Goal: Find specific page/section: Find specific page/section

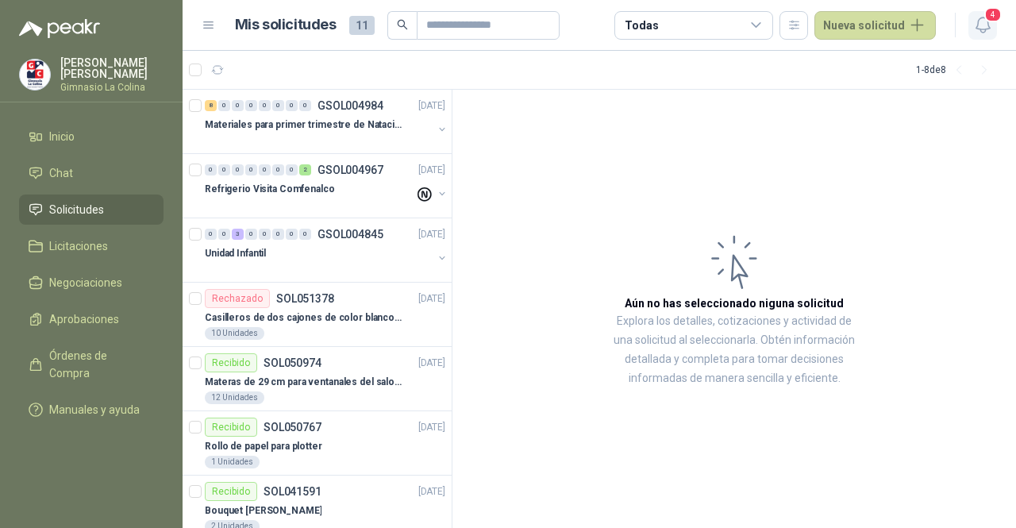
click at [987, 26] on icon "button" at bounding box center [983, 25] width 20 height 20
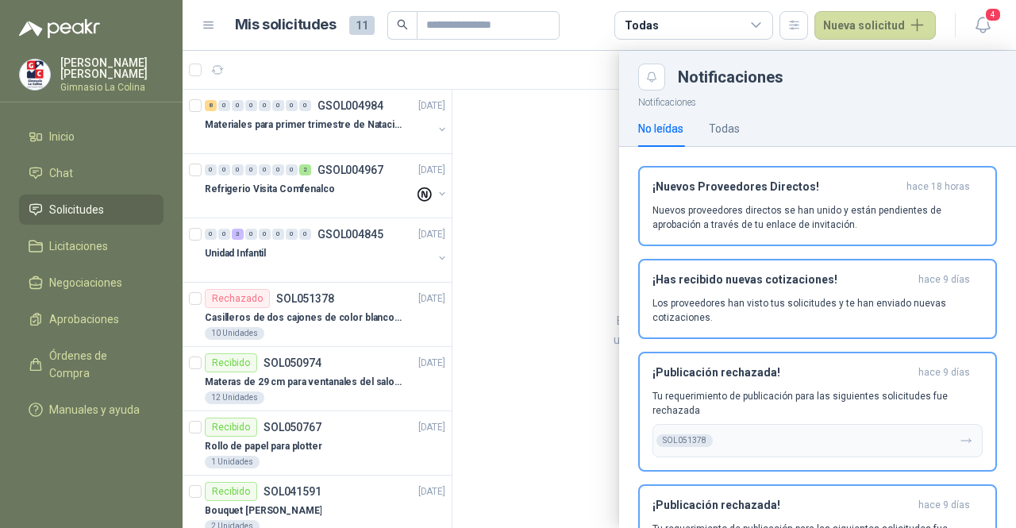
click at [259, 126] on div at bounding box center [598, 289] width 833 height 477
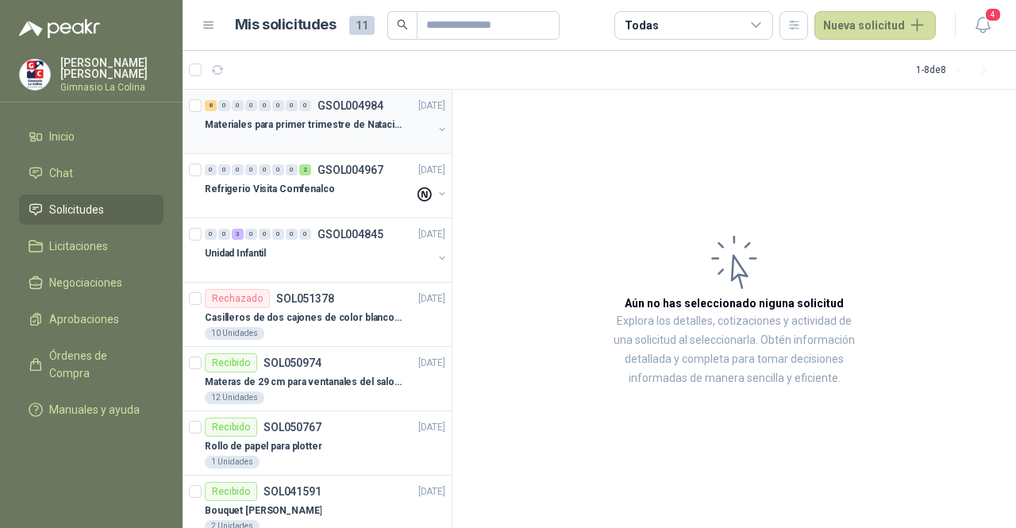
click at [302, 125] on p "Materiales para primer trimestre de Natación" at bounding box center [304, 124] width 198 height 15
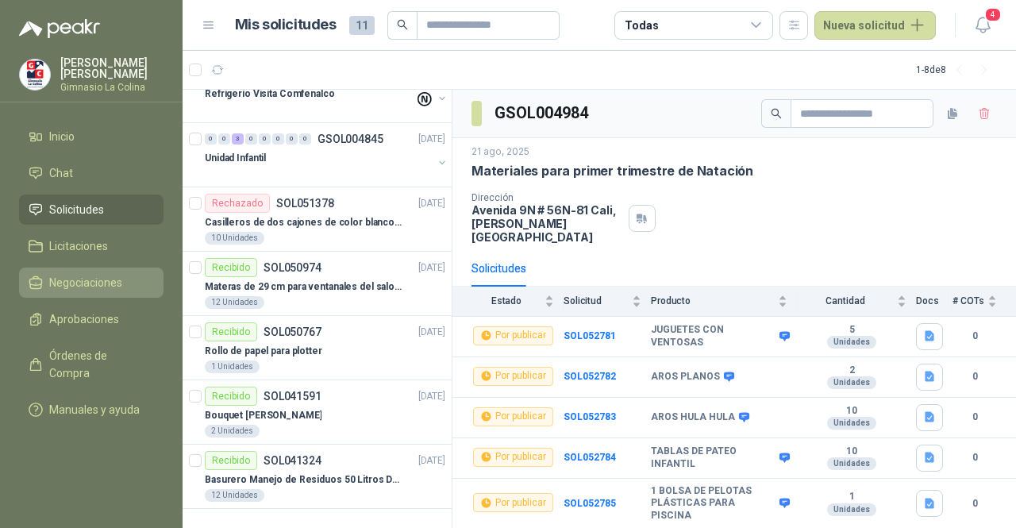
click at [84, 279] on span "Negociaciones" at bounding box center [85, 282] width 73 height 17
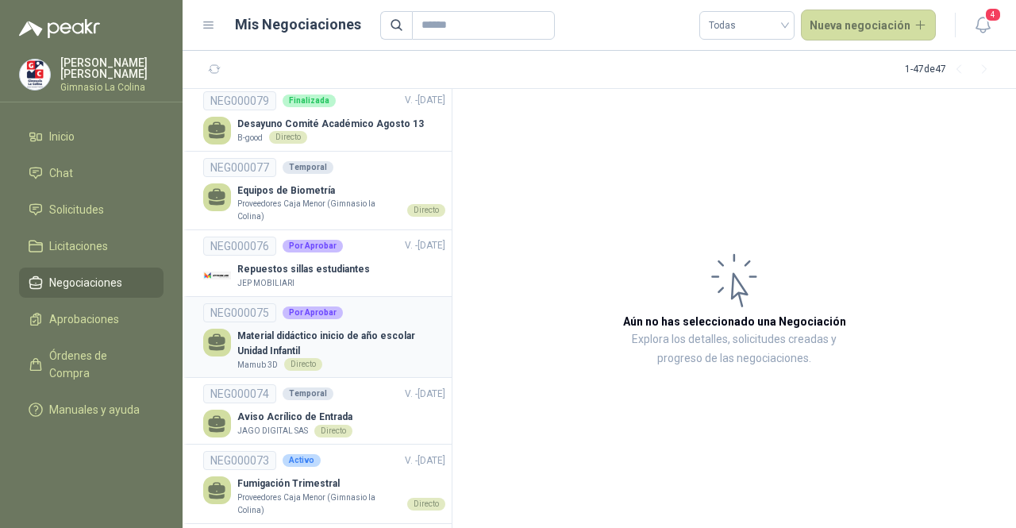
scroll to position [714, 0]
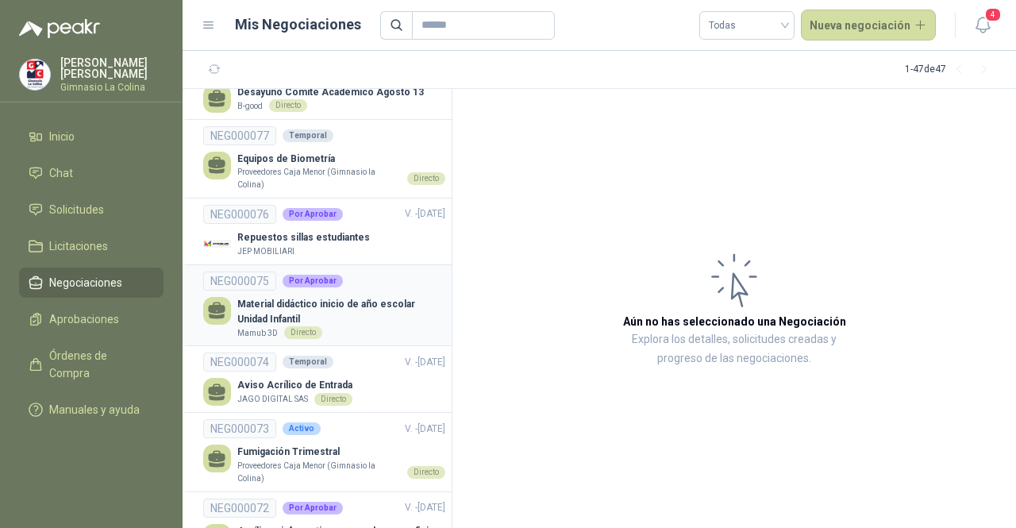
click at [371, 320] on p "Material didáctico inicio de año escolar Unidad Infantil" at bounding box center [341, 312] width 208 height 30
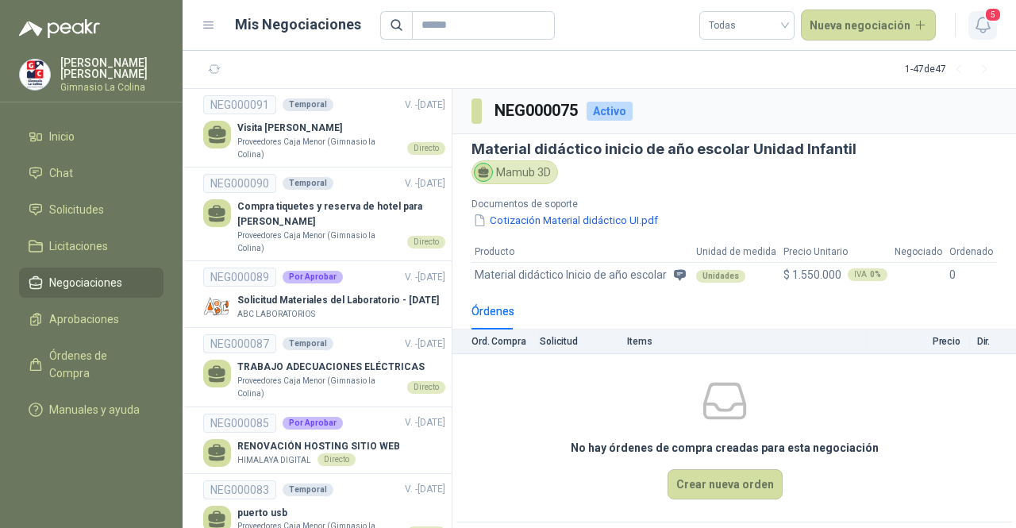
click at [980, 29] on icon "button" at bounding box center [981, 24] width 13 height 15
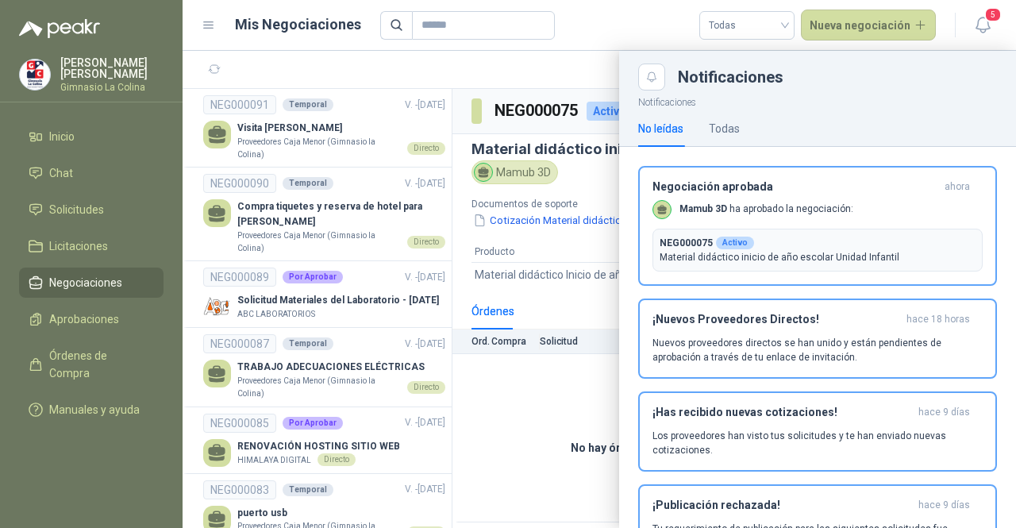
click at [560, 397] on div at bounding box center [598, 289] width 833 height 477
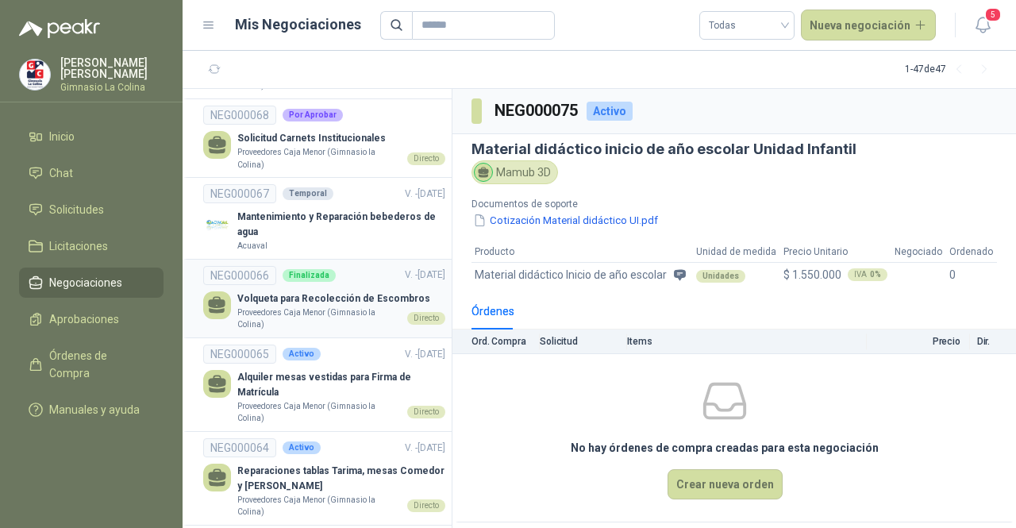
scroll to position [1508, 0]
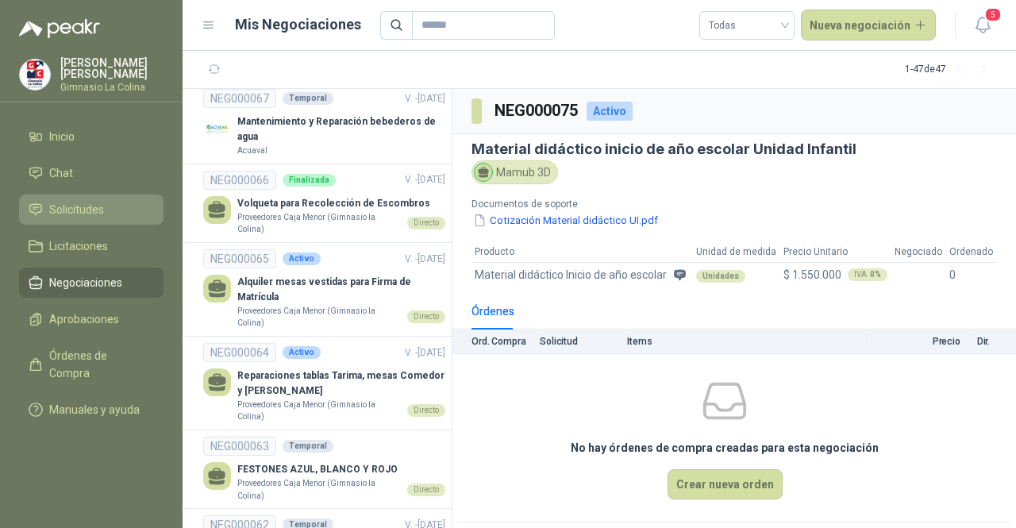
click at [103, 207] on span "Solicitudes" at bounding box center [76, 209] width 55 height 17
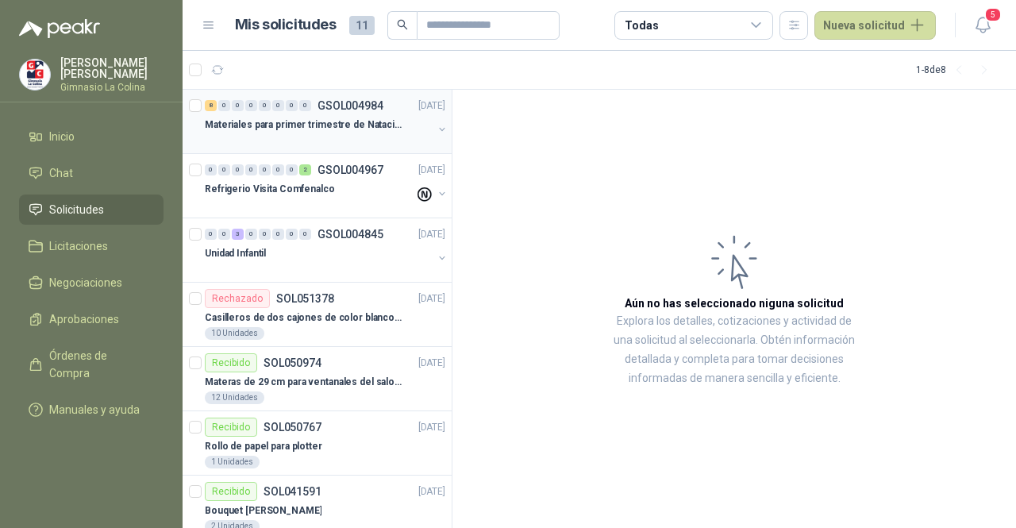
click at [319, 127] on p "Materiales para primer trimestre de Natación" at bounding box center [304, 124] width 198 height 15
